Goal: Information Seeking & Learning: Learn about a topic

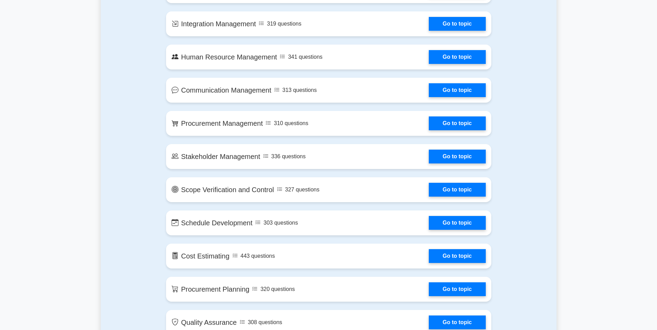
scroll to position [630, 0]
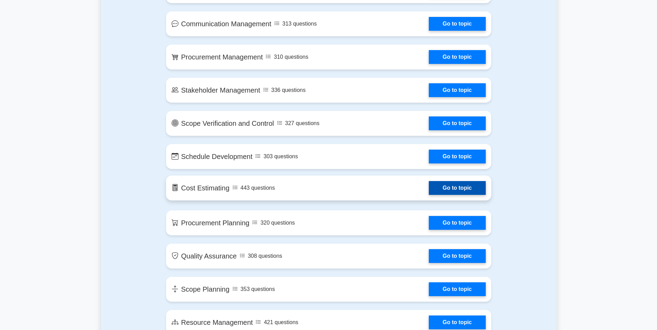
click at [450, 191] on link "Go to topic" at bounding box center [457, 188] width 57 height 14
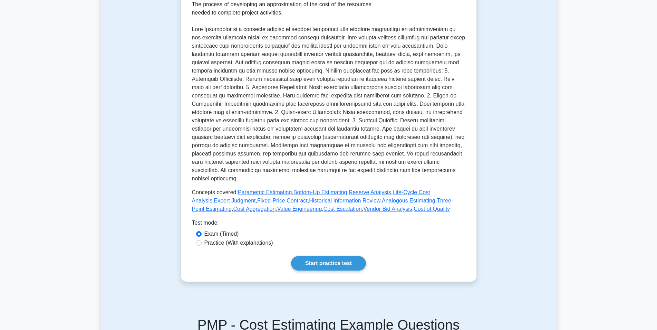
scroll to position [166, 0]
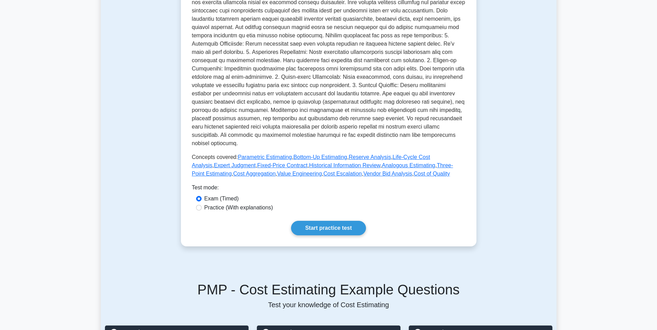
click at [209, 203] on label "Practice (With explanations)" at bounding box center [238, 207] width 69 height 8
click at [202, 205] on input "Practice (With explanations)" at bounding box center [199, 208] width 6 height 6
radio input "true"
click at [314, 221] on link "Start practice test" at bounding box center [328, 228] width 75 height 15
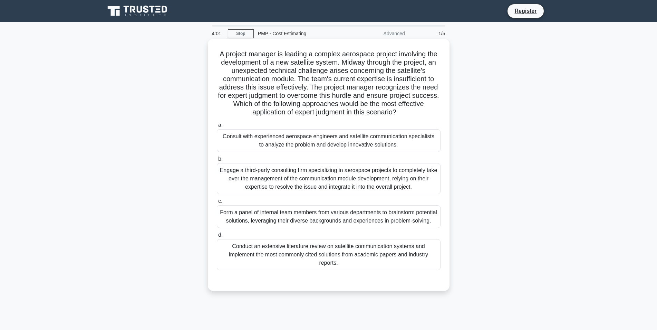
click at [358, 138] on div "Consult with experienced aerospace engineers and satellite communication specia…" at bounding box center [329, 140] width 224 height 23
click at [217, 127] on input "a. Consult with experienced aerospace engineers and satellite communication spe…" at bounding box center [217, 125] width 0 height 4
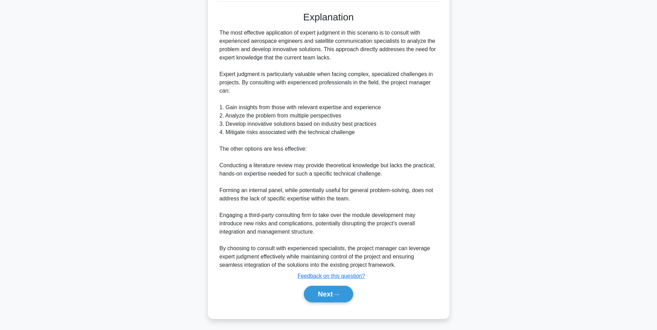
scroll to position [279, 0]
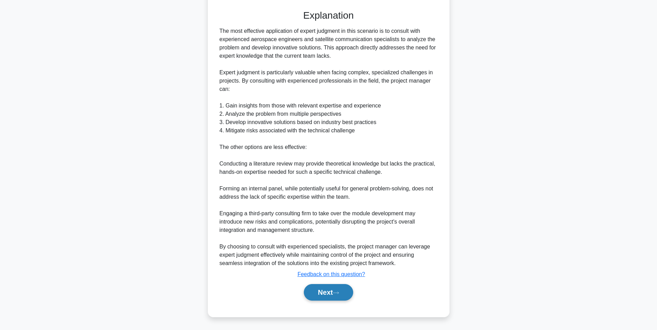
click at [325, 288] on button "Next" at bounding box center [328, 292] width 49 height 17
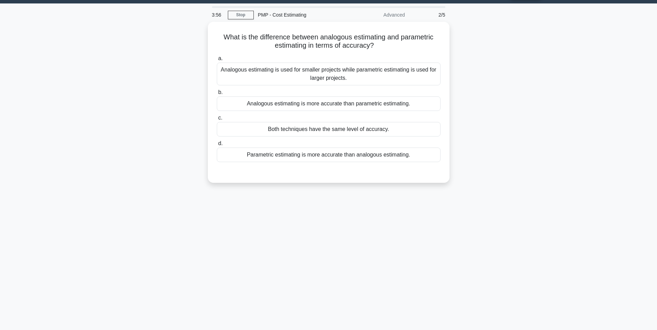
scroll to position [0, 0]
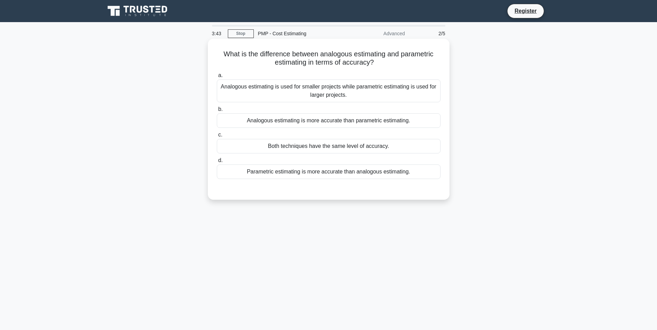
click at [391, 124] on div "Analogous estimating is more accurate than parametric estimating." at bounding box center [329, 120] width 224 height 15
click at [217, 112] on input "b. Analogous estimating is more accurate than parametric estimating." at bounding box center [217, 109] width 0 height 4
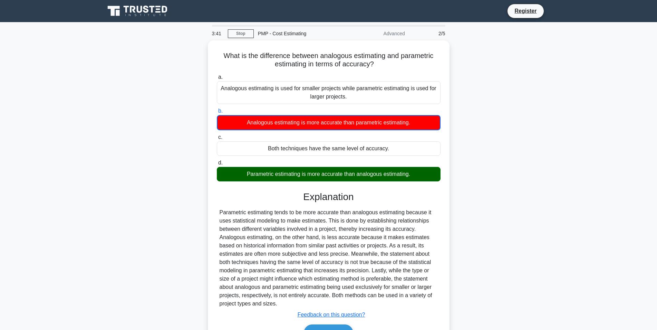
scroll to position [43, 0]
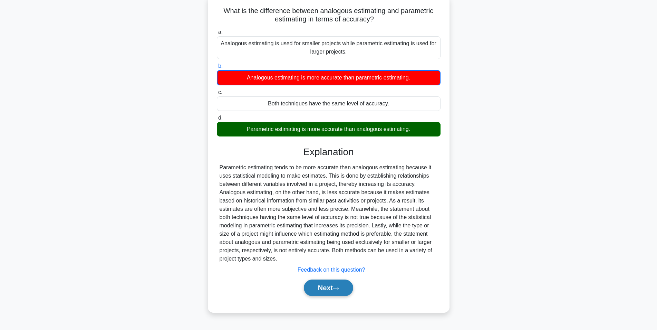
click at [322, 288] on button "Next" at bounding box center [328, 287] width 49 height 17
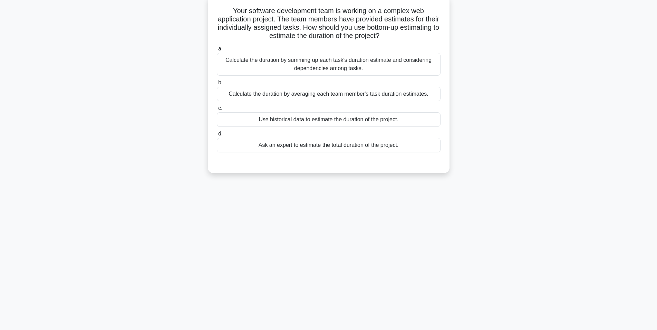
click at [352, 69] on div "Calculate the duration by summing up each task's duration estimate and consider…" at bounding box center [329, 64] width 224 height 23
click at [217, 51] on input "a. Calculate the duration by summing up each task's duration estimate and consi…" at bounding box center [217, 49] width 0 height 4
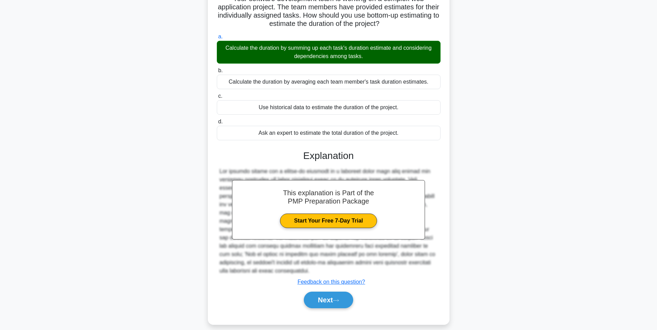
scroll to position [64, 0]
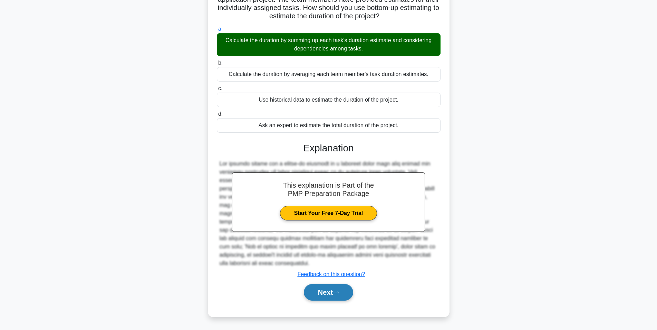
click at [322, 293] on button "Next" at bounding box center [328, 292] width 49 height 17
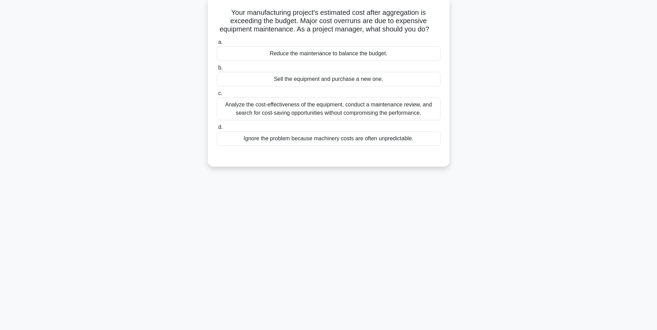
scroll to position [0, 0]
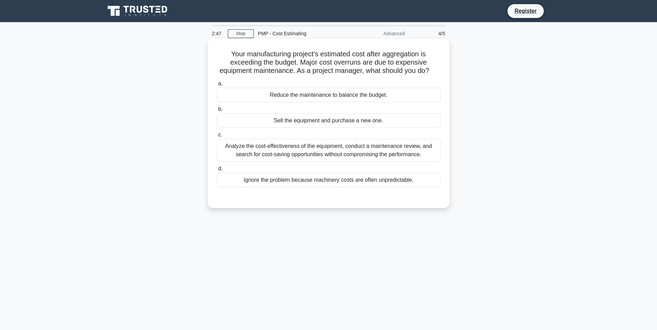
click at [378, 148] on div "Analyze the cost-effectiveness of the equipment, conduct a maintenance review, …" at bounding box center [329, 150] width 224 height 23
click at [217, 137] on input "c. Analyze the cost-effectiveness of the equipment, conduct a maintenance revie…" at bounding box center [217, 135] width 0 height 4
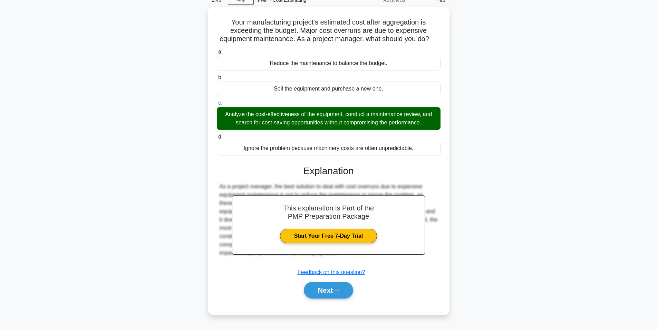
scroll to position [43, 0]
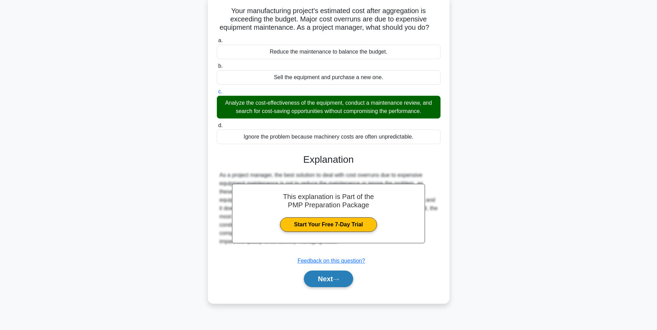
click at [317, 278] on button "Next" at bounding box center [328, 278] width 49 height 17
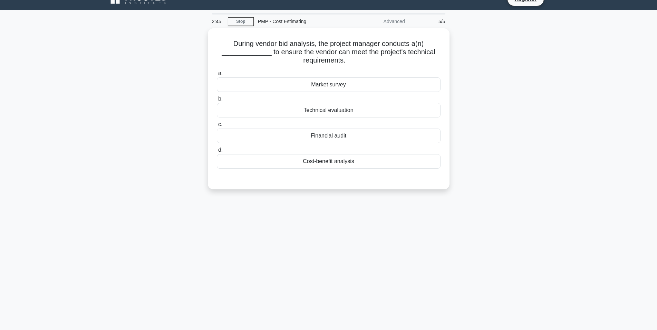
scroll to position [0, 0]
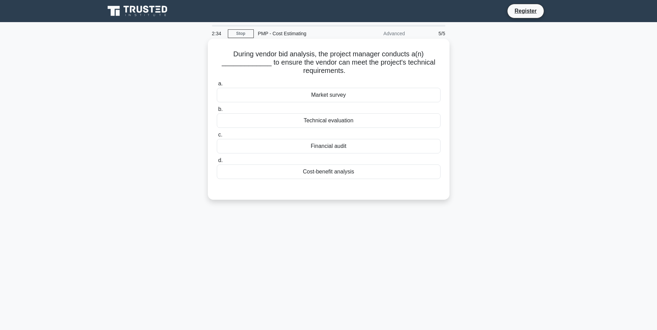
click at [352, 122] on div "Technical evaluation" at bounding box center [329, 120] width 224 height 15
click at [217, 112] on input "b. Technical evaluation" at bounding box center [217, 109] width 0 height 4
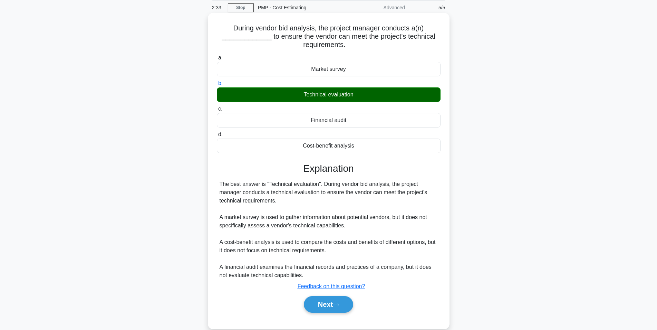
scroll to position [43, 0]
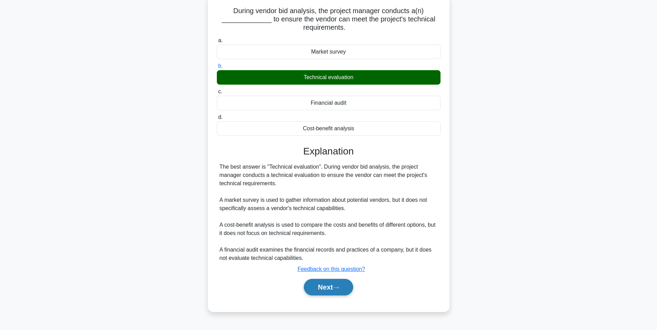
click at [328, 288] on button "Next" at bounding box center [328, 287] width 49 height 17
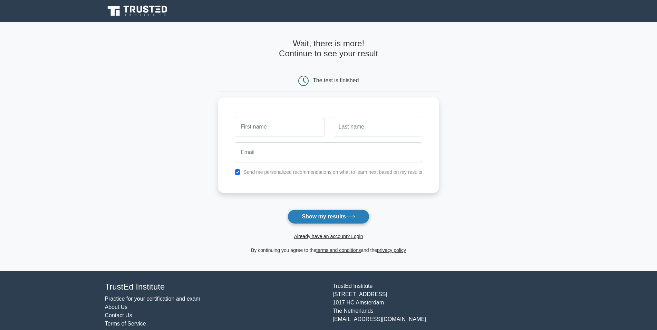
click at [328, 212] on button "Show my results" at bounding box center [329, 216] width 82 height 15
